Goal: Use online tool/utility: Utilize a website feature to perform a specific function

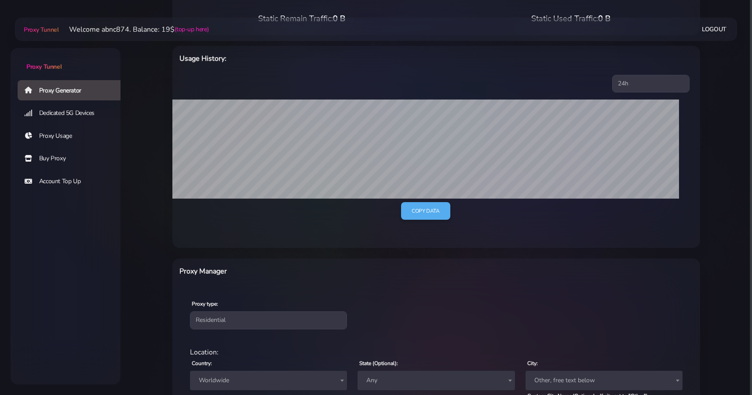
scroll to position [225, 0]
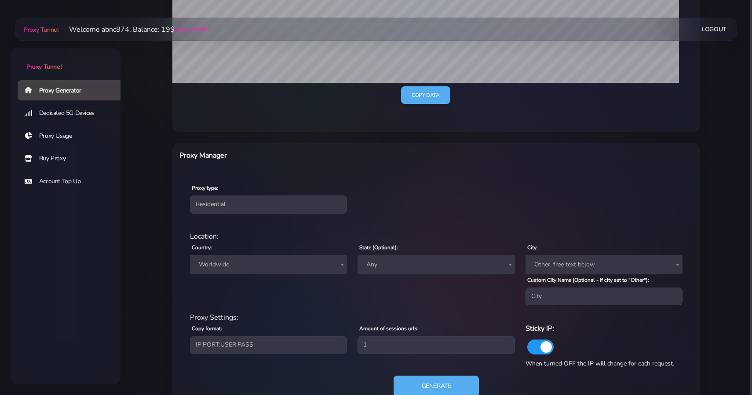
click at [274, 261] on span "Worldwide" at bounding box center [268, 264] width 146 height 12
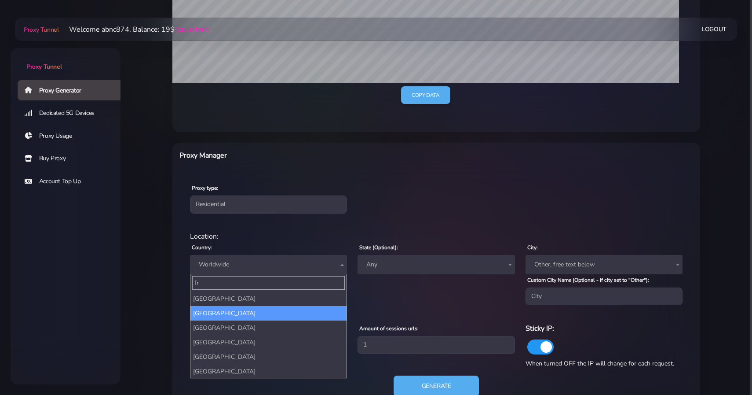
type input "fr"
select select "FR"
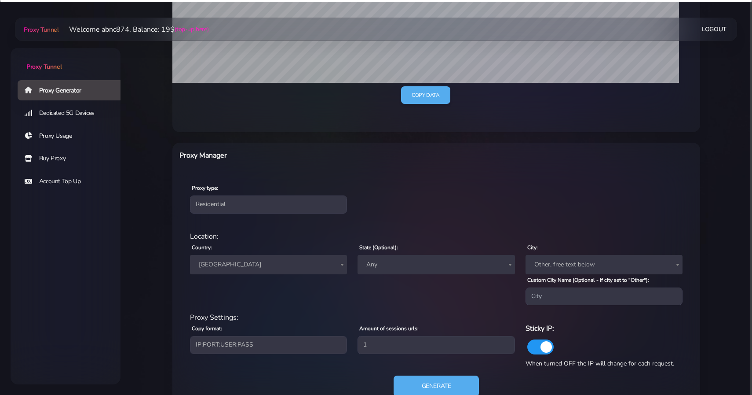
scroll to position [255, 0]
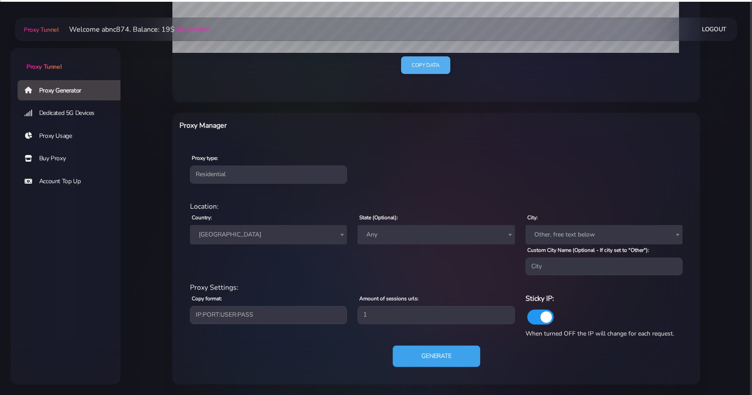
click at [450, 359] on button "Generate" at bounding box center [437, 356] width 88 height 22
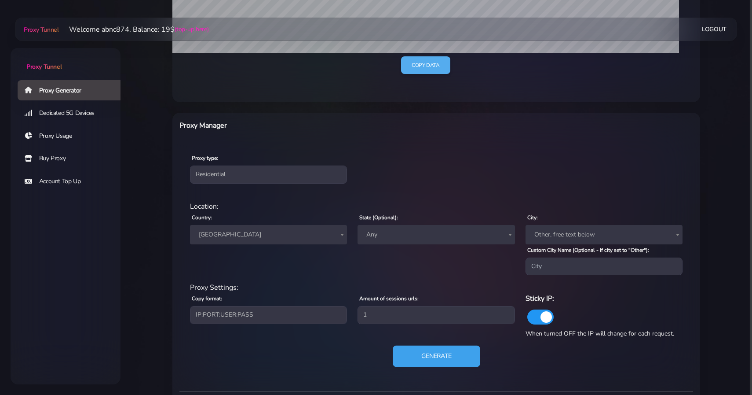
scroll to position [374, 0]
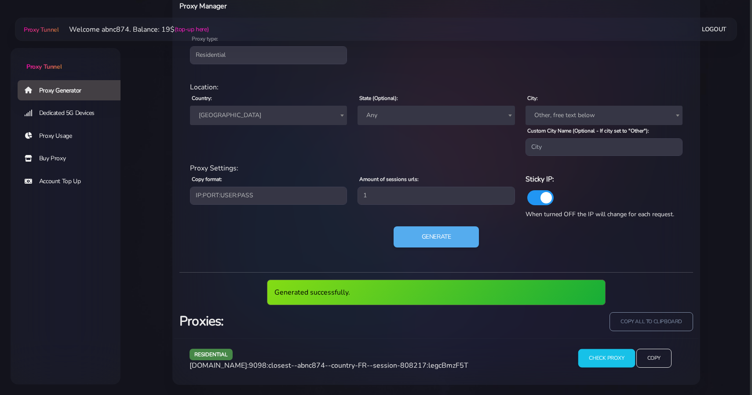
click at [604, 356] on input "Check Proxy" at bounding box center [606, 358] width 57 height 18
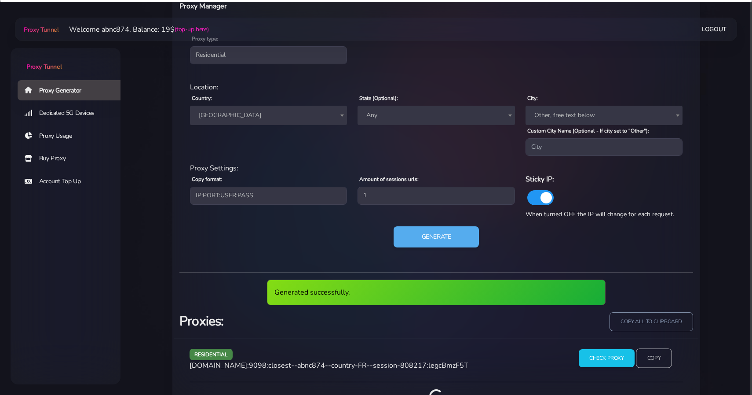
click at [651, 357] on input "Copy" at bounding box center [654, 357] width 36 height 19
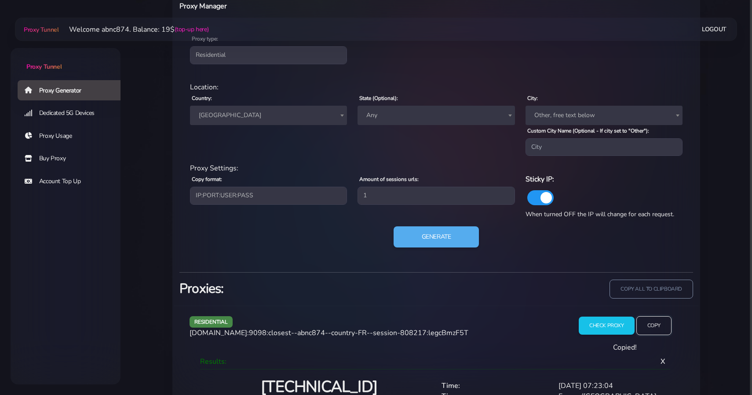
scroll to position [426, 0]
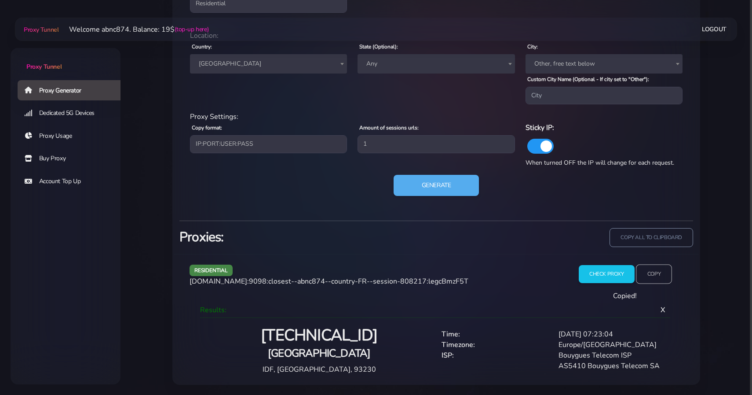
click at [651, 271] on input "Copy" at bounding box center [654, 273] width 36 height 19
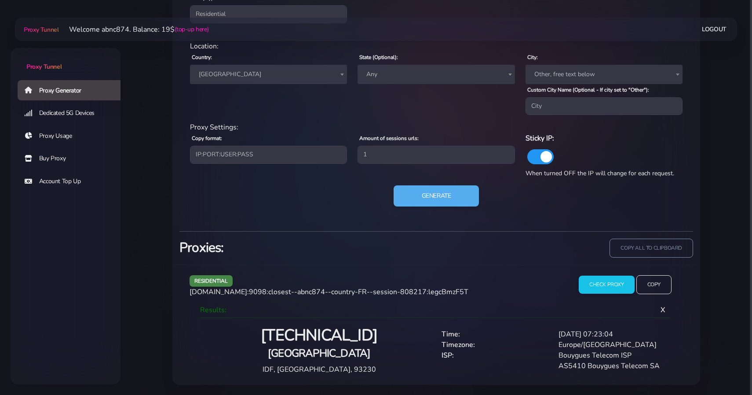
click at [435, 207] on div "Generate" at bounding box center [436, 199] width 503 height 28
click at [439, 194] on button "Generate" at bounding box center [437, 196] width 88 height 22
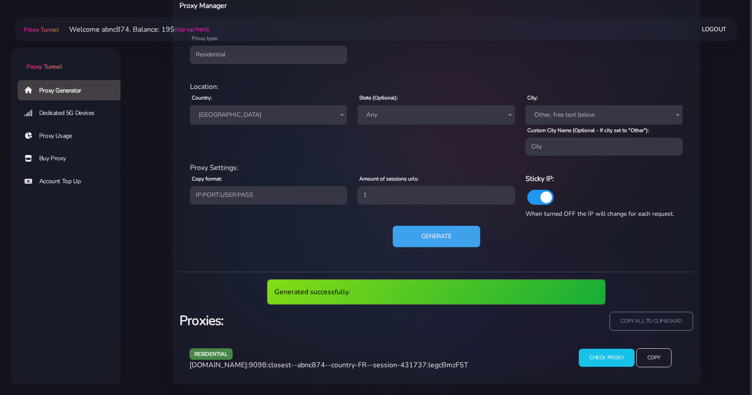
scroll to position [374, 0]
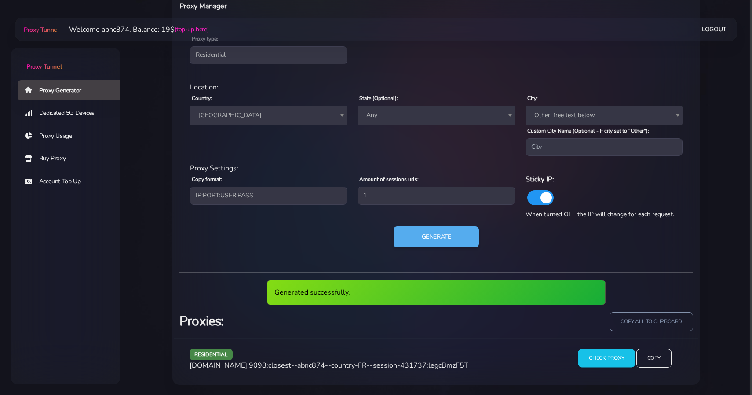
click at [611, 350] on input "Check Proxy" at bounding box center [606, 358] width 57 height 18
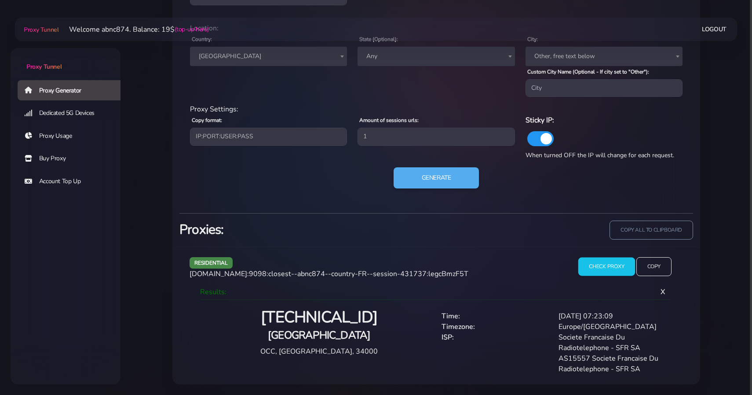
scroll to position [433, 0]
click at [657, 270] on input "Copy" at bounding box center [654, 266] width 36 height 19
